Goal: Navigation & Orientation: Find specific page/section

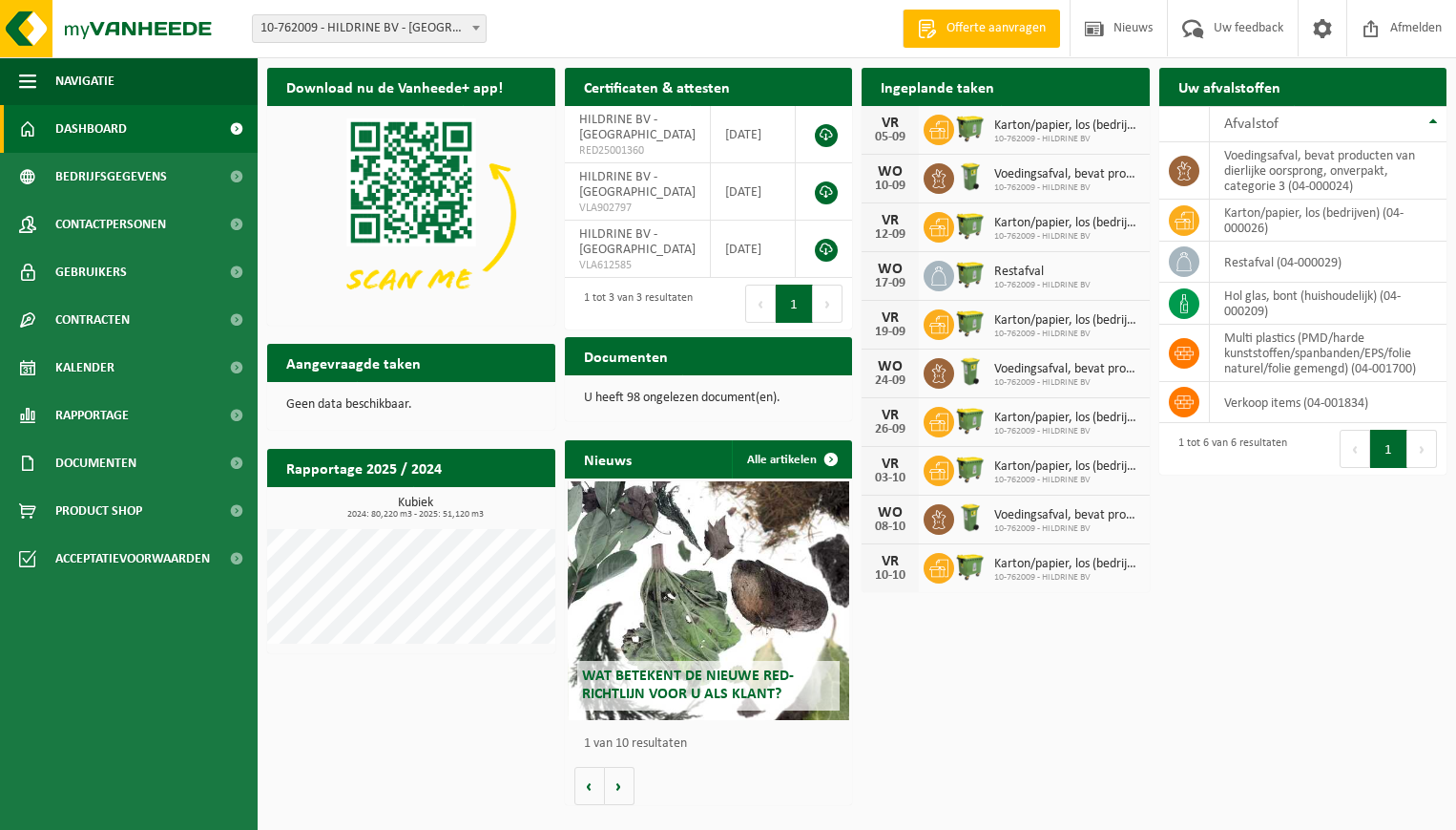
click at [376, 357] on h2 "Aangevraagde taken" at bounding box center [354, 362] width 173 height 37
click at [144, 121] on link "Dashboard" at bounding box center [128, 128] width 258 height 48
click at [124, 361] on link "Kalender" at bounding box center [128, 367] width 258 height 48
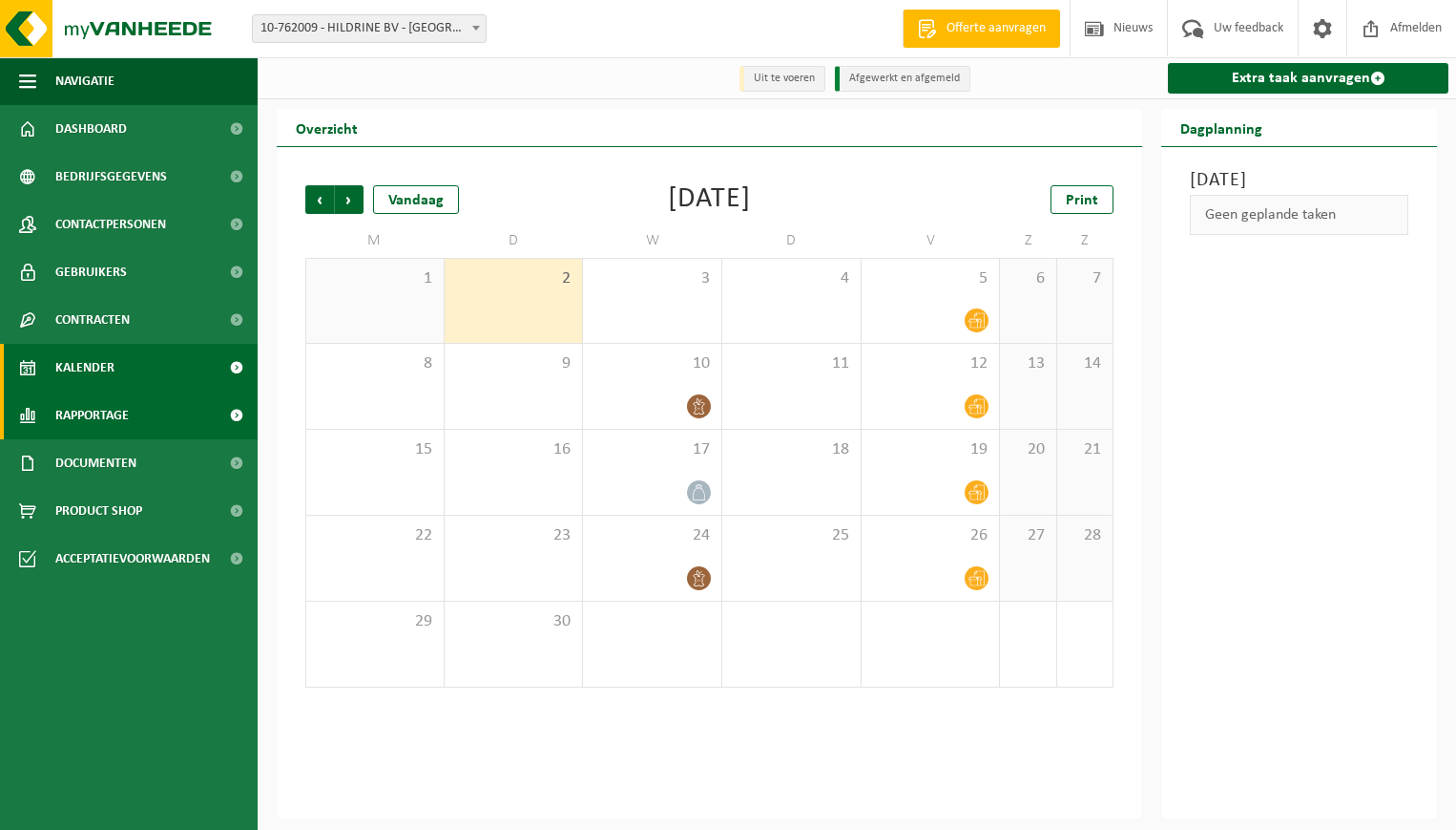
click at [85, 415] on span "Rapportage" at bounding box center [92, 415] width 74 height 48
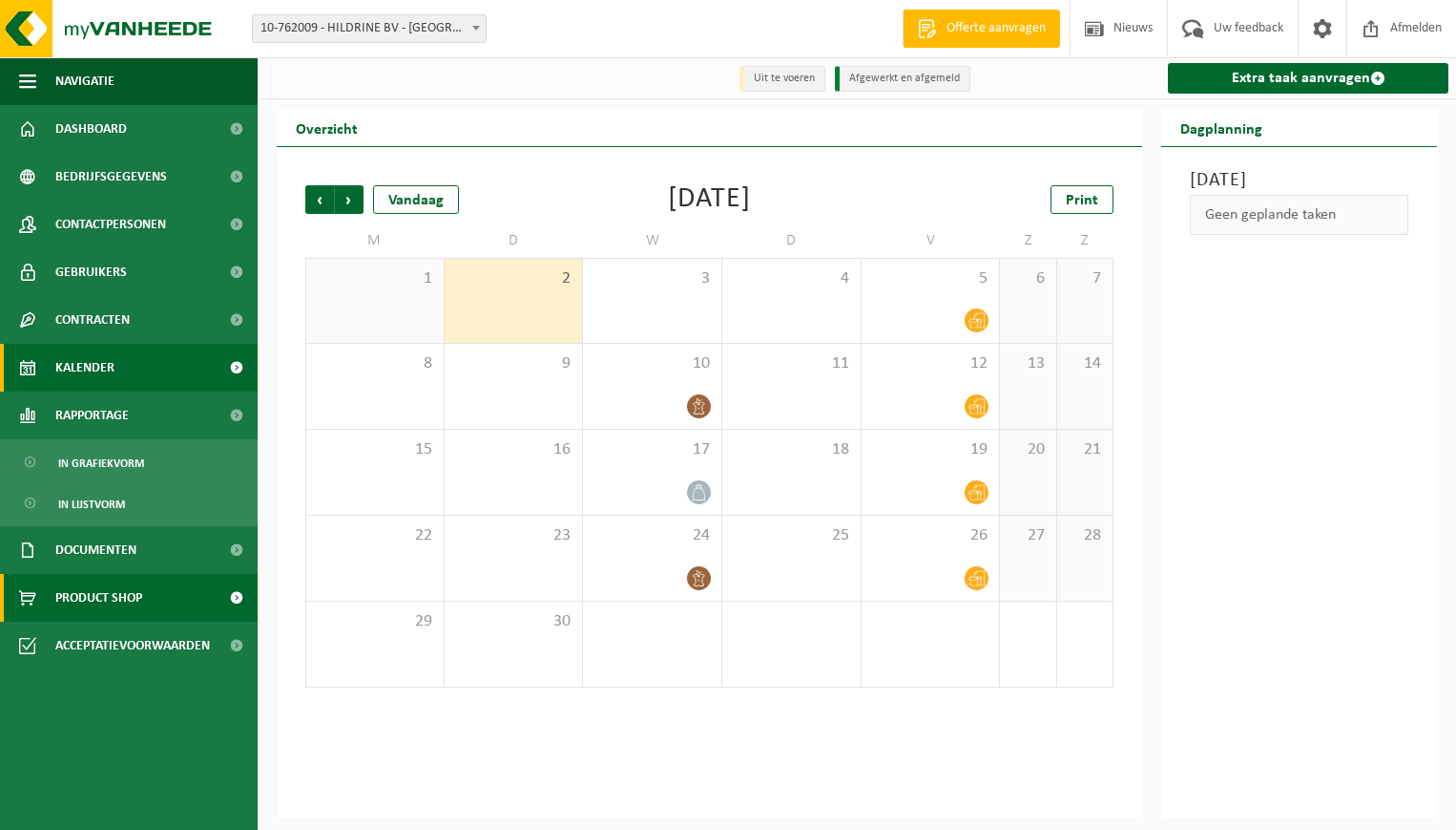
click at [98, 595] on span "Product Shop" at bounding box center [98, 597] width 87 height 48
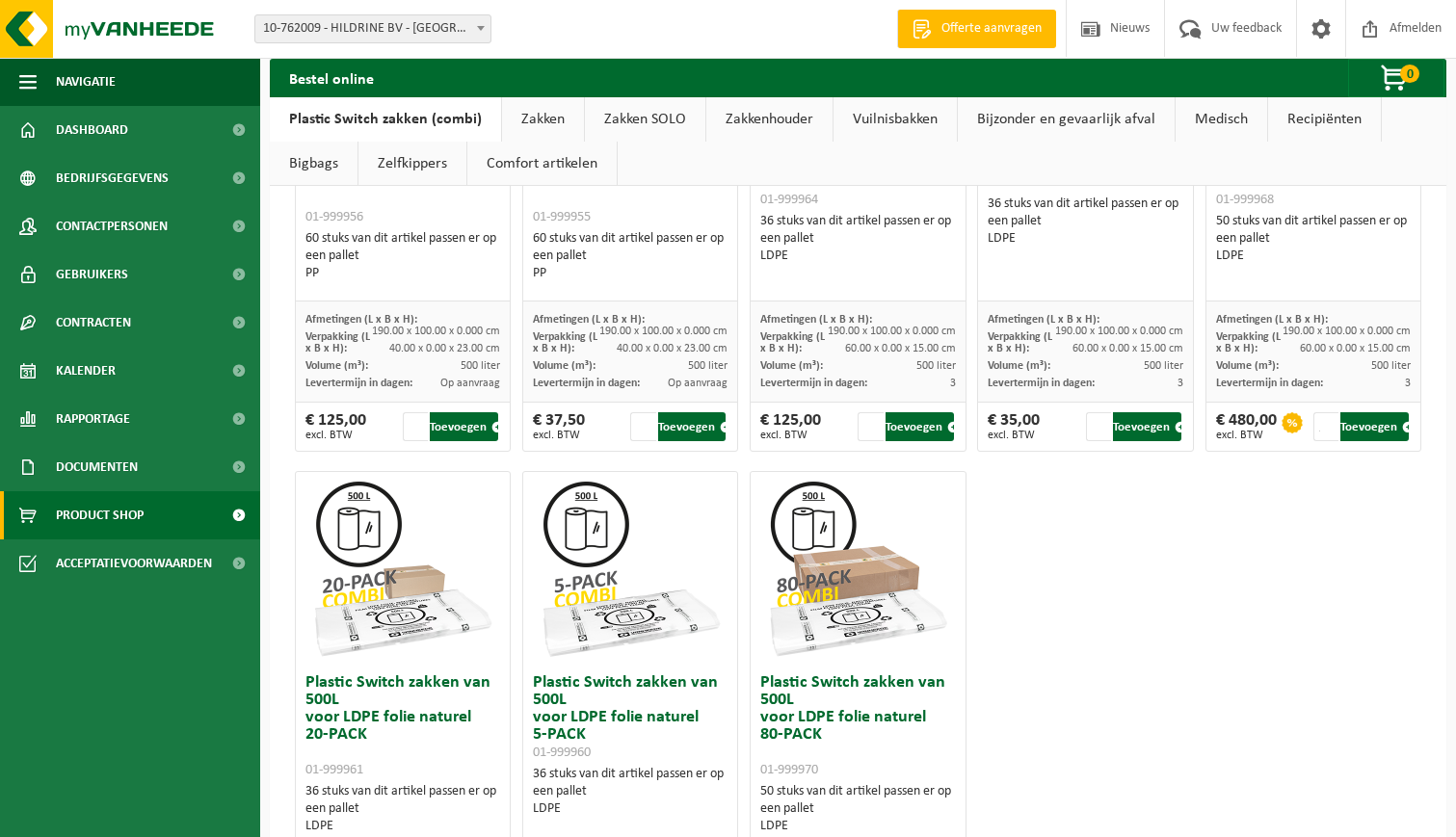
scroll to position [1223, 0]
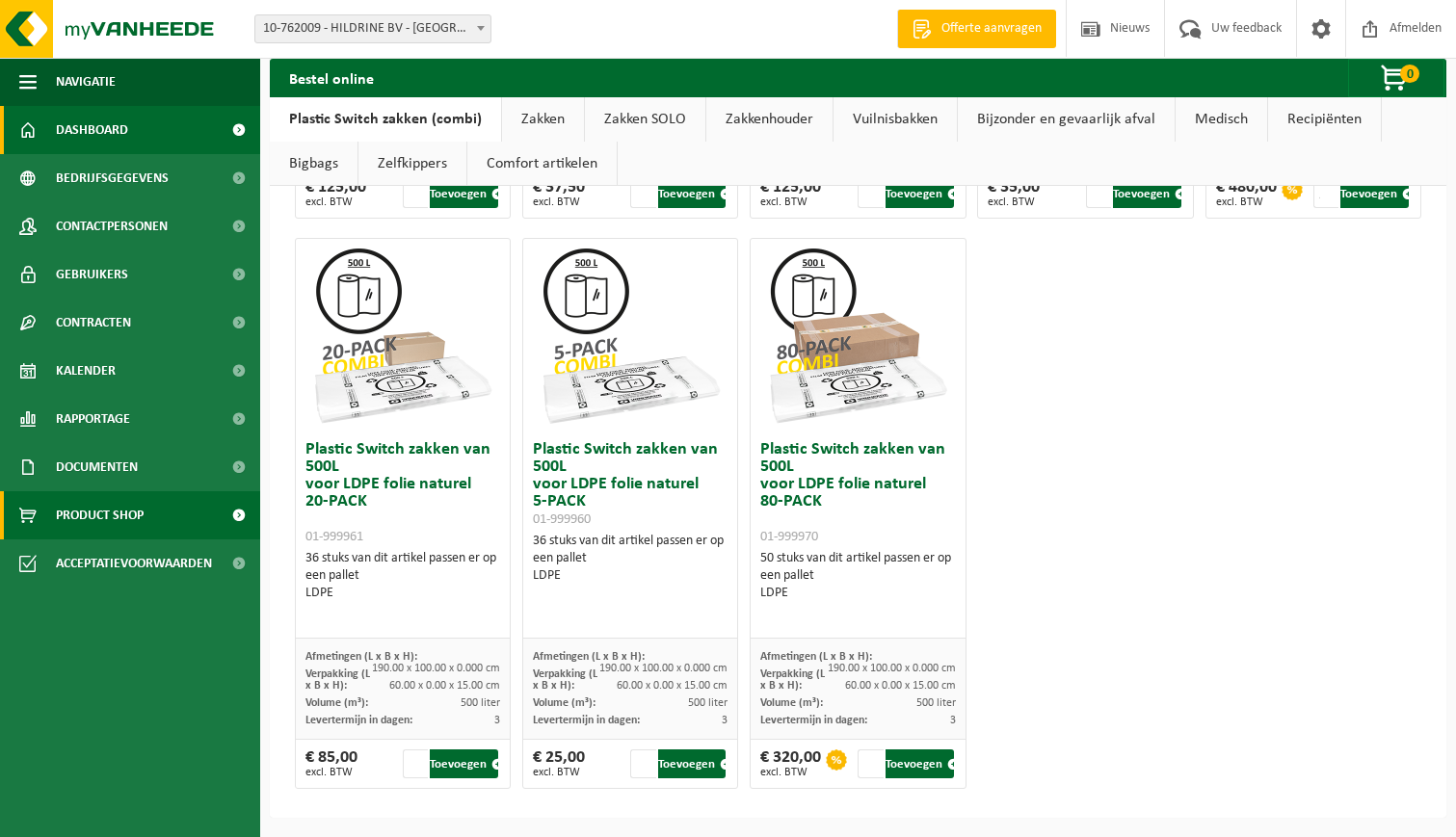
click at [47, 133] on link "Dashboard" at bounding box center [130, 130] width 260 height 48
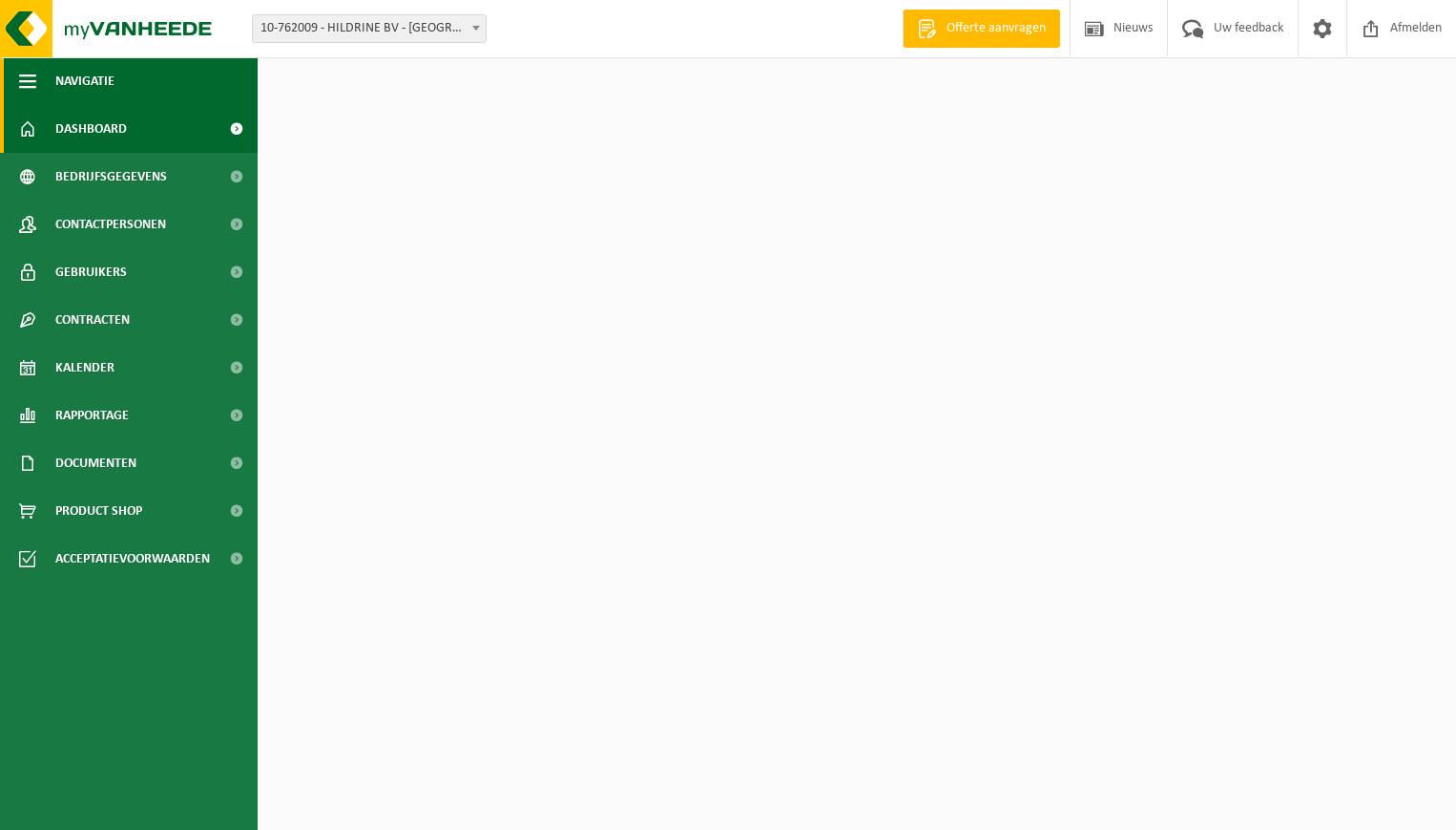
click at [23, 75] on span "button" at bounding box center [28, 81] width 18 height 48
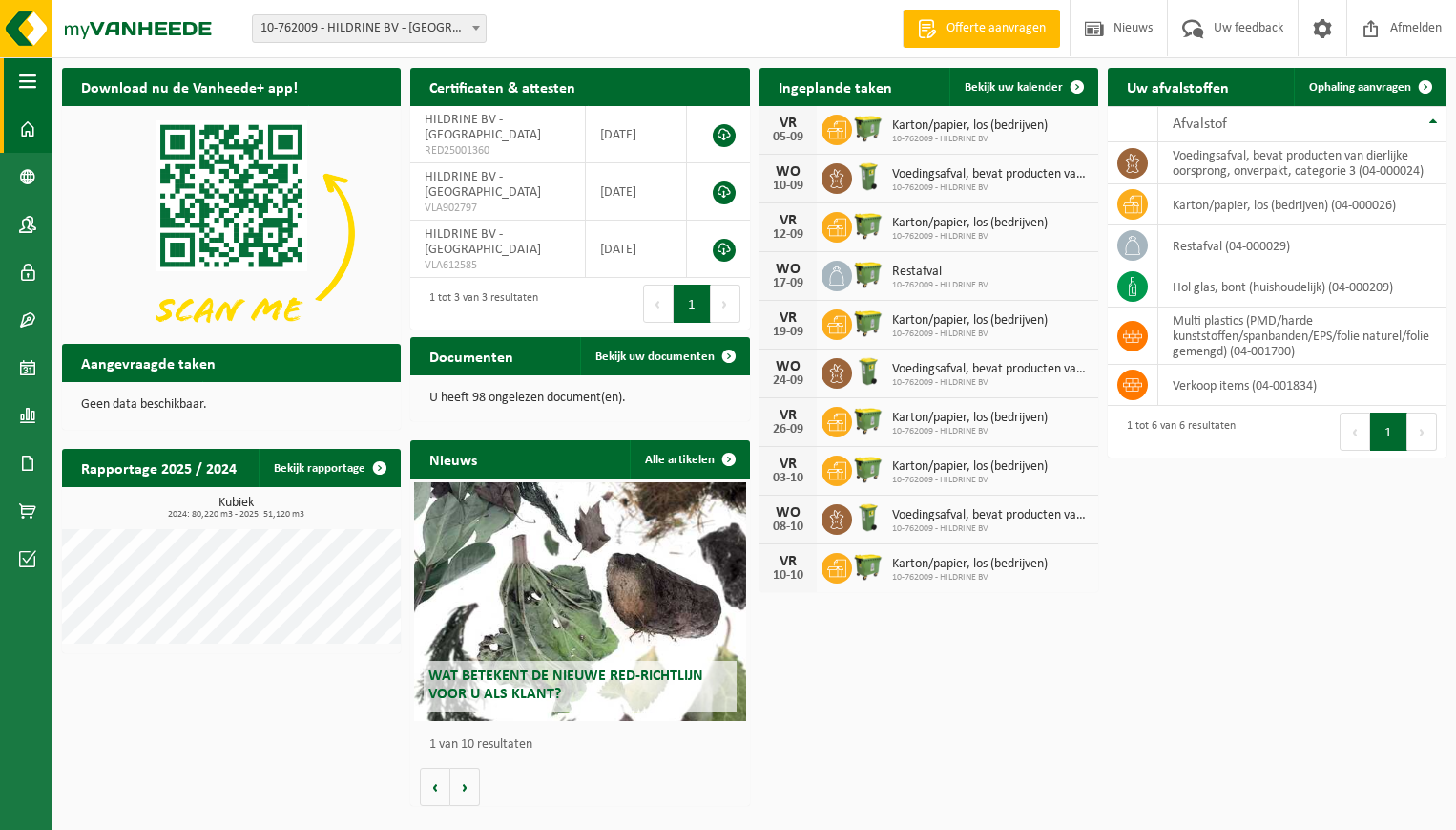
click at [23, 75] on span "button" at bounding box center [28, 81] width 18 height 48
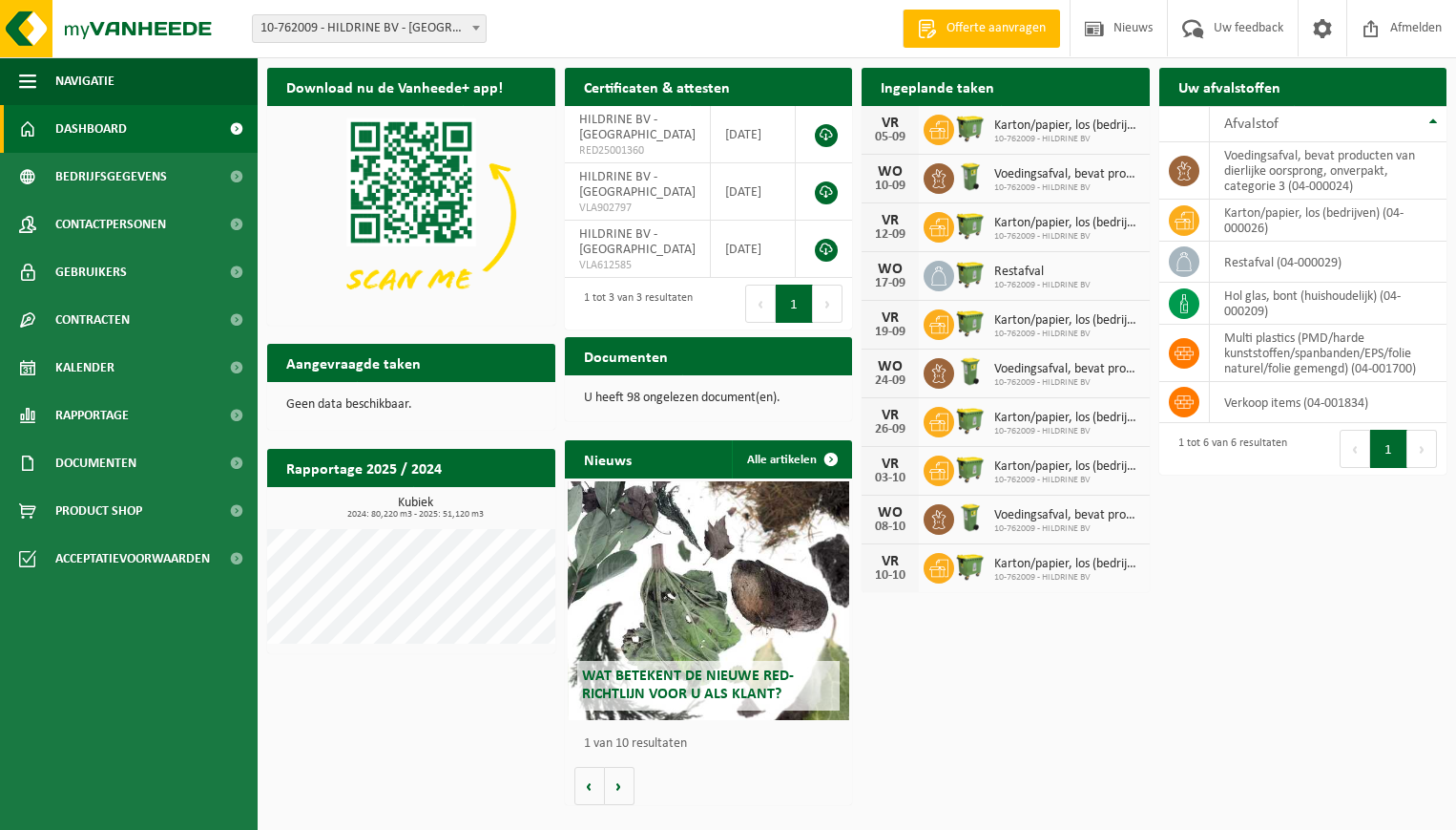
click at [903, 77] on h2 "Ingeplande taken" at bounding box center [938, 87] width 152 height 37
click at [369, 349] on h2 "Aangevraagde taken" at bounding box center [354, 362] width 173 height 37
click at [602, 474] on h2 "Nieuws" at bounding box center [608, 458] width 86 height 37
click at [702, 81] on h2 "Certificaten & attesten" at bounding box center [657, 87] width 184 height 37
click at [1013, 69] on div "Ingeplande taken Bekijk uw kalender" at bounding box center [1006, 87] width 288 height 38
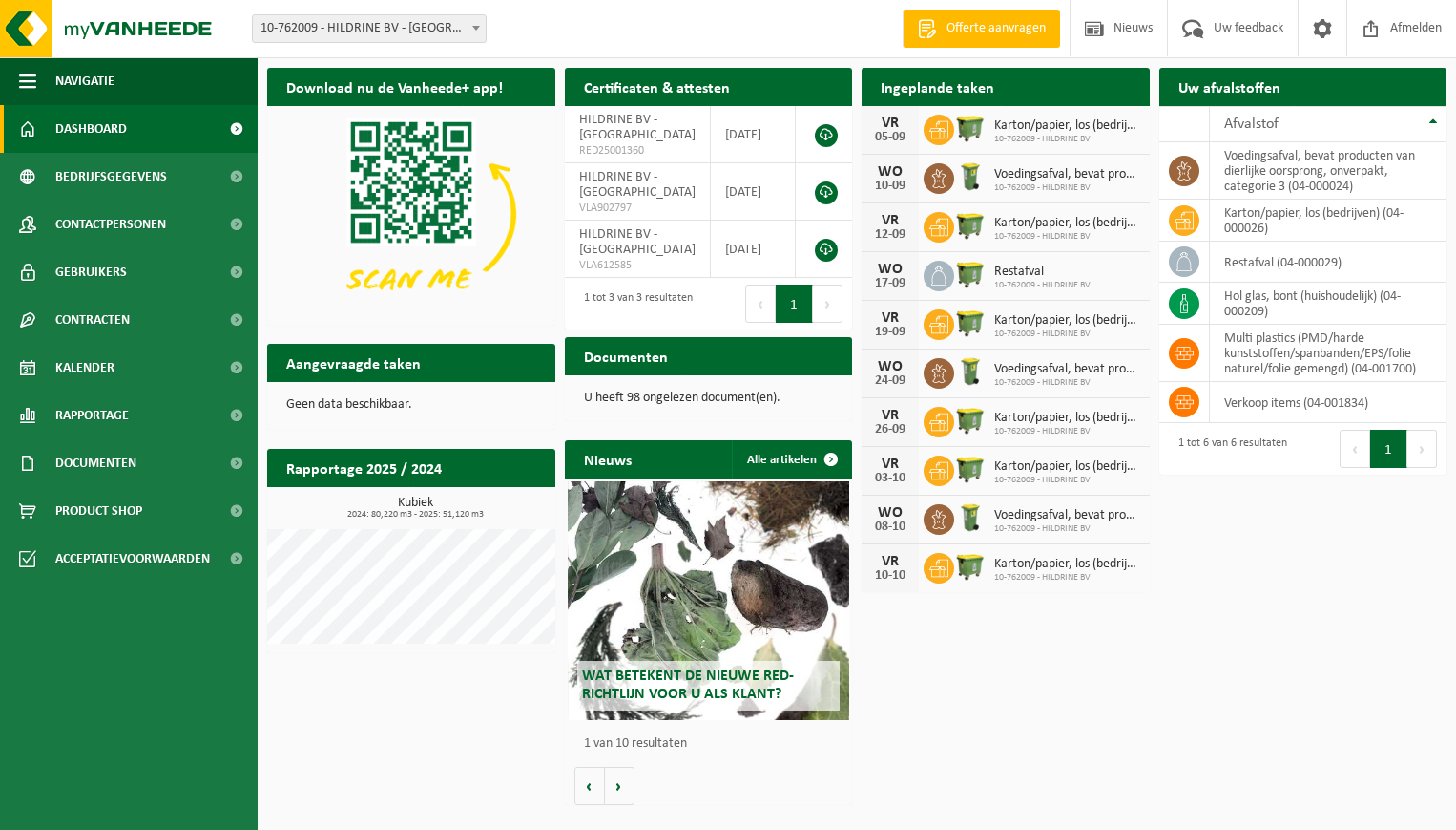
click at [1013, 69] on div "Ingeplande taken Bekijk uw kalender" at bounding box center [1006, 87] width 288 height 38
drag, startPoint x: 1013, startPoint y: 69, endPoint x: 1329, endPoint y: 32, distance: 318.2
click at [1329, 32] on span at bounding box center [1322, 28] width 28 height 56
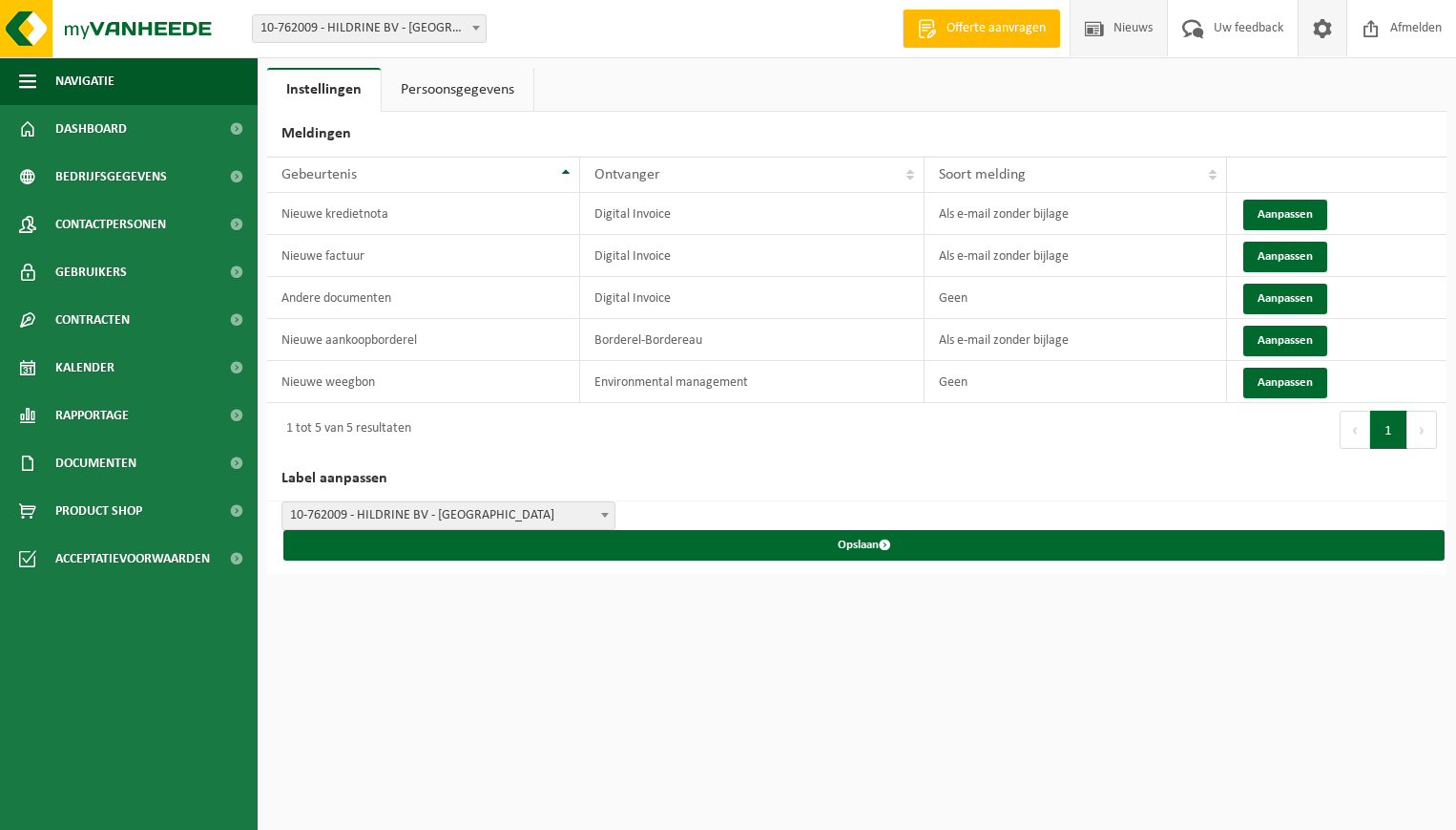
click at [1120, 30] on span "Nieuws" at bounding box center [1133, 28] width 49 height 56
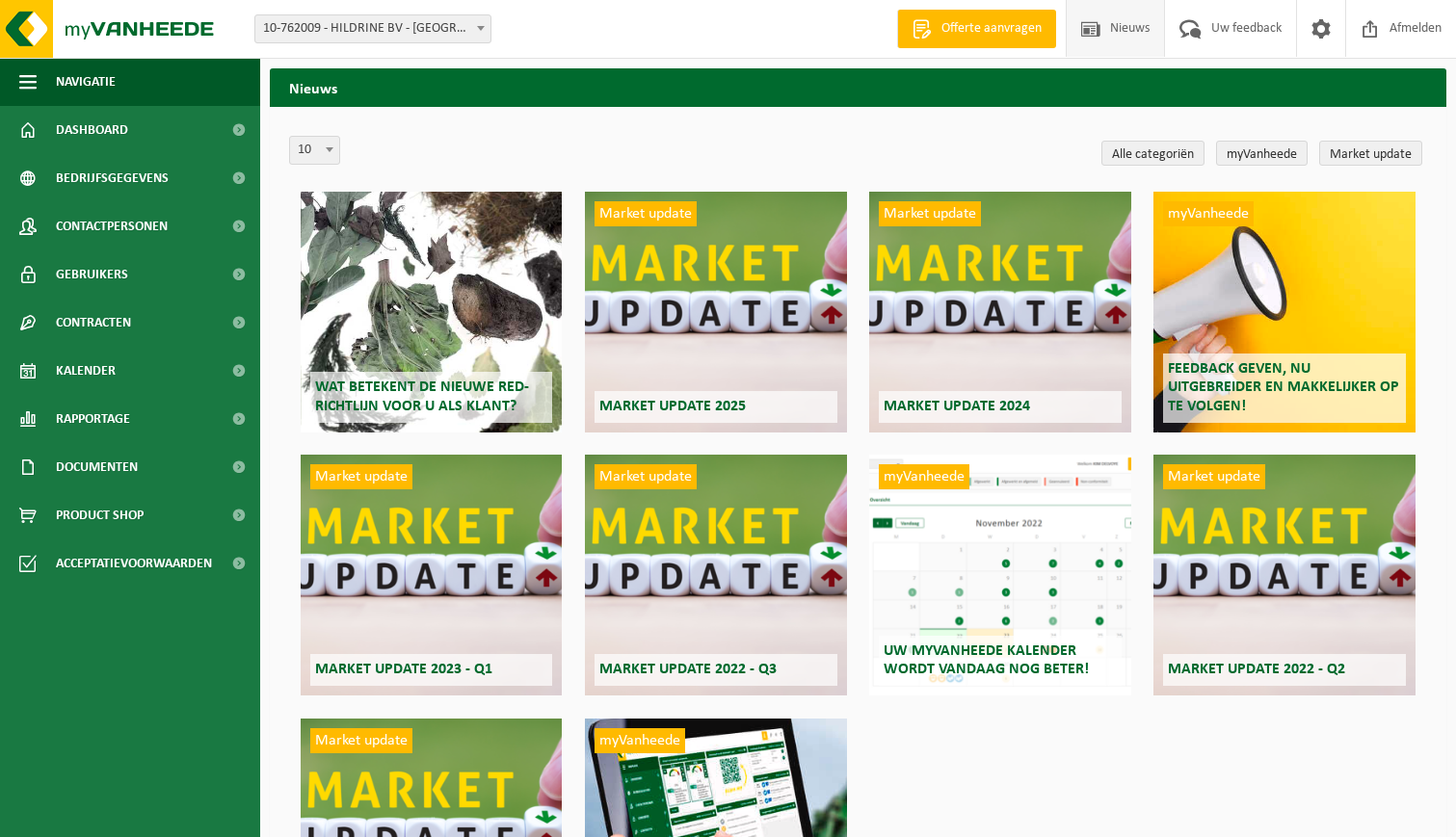
click at [1010, 31] on span "Offerte aanvragen" at bounding box center [992, 29] width 110 height 20
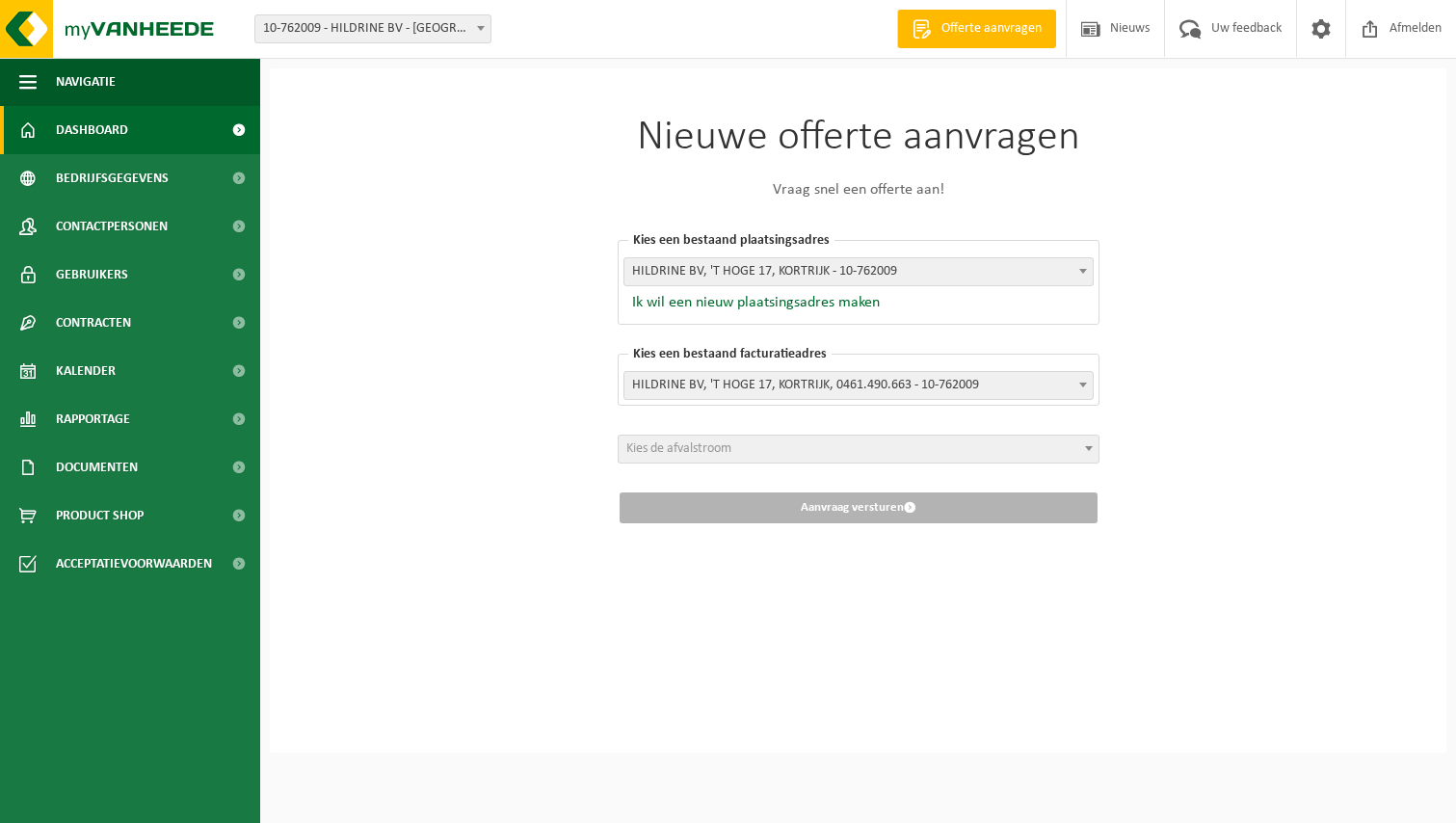
click at [69, 116] on span "Dashboard" at bounding box center [92, 130] width 73 height 48
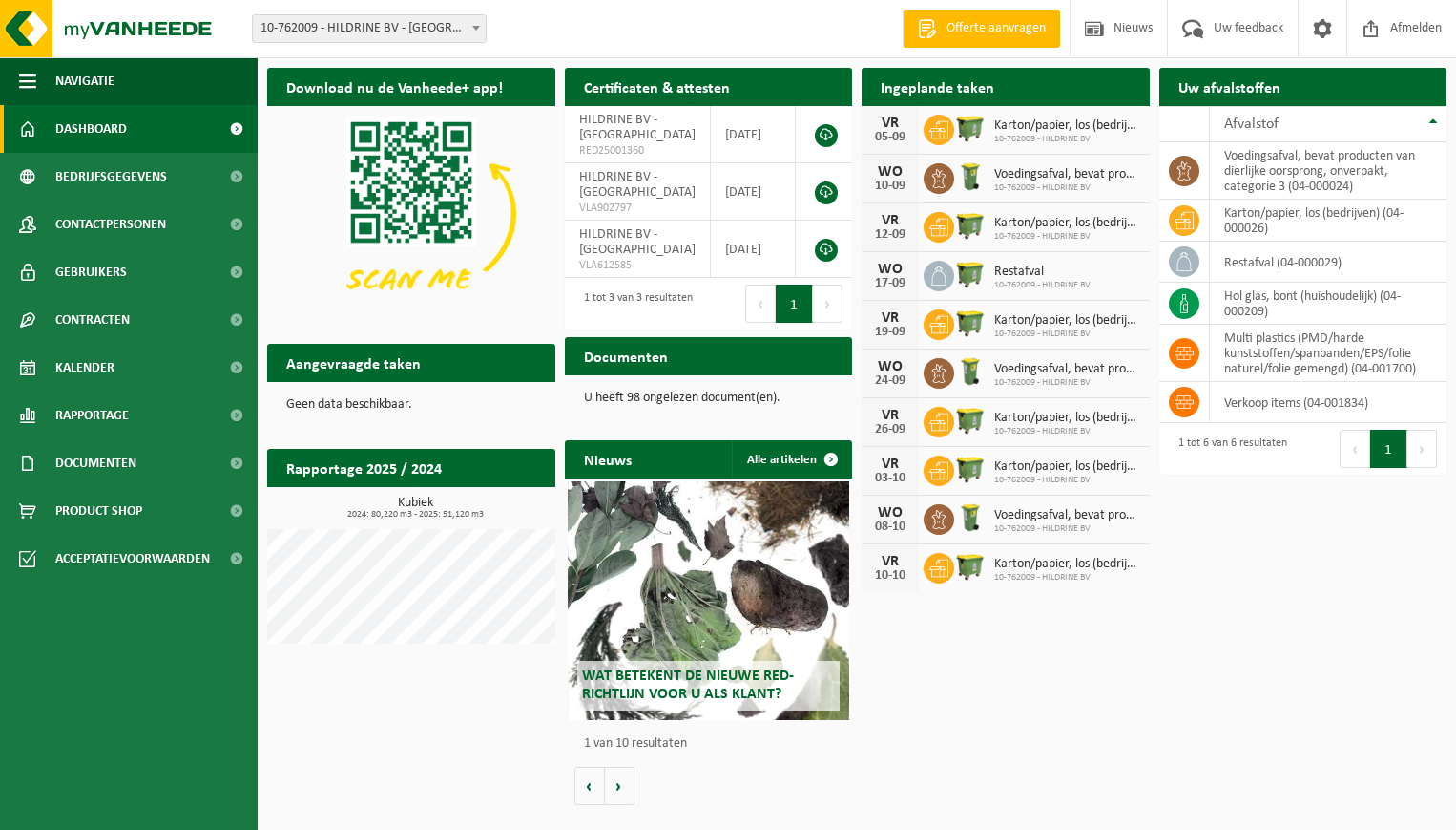
click at [239, 122] on span at bounding box center [236, 128] width 43 height 48
click at [1411, 26] on span "Afmelden" at bounding box center [1416, 28] width 61 height 56
